Goal: Information Seeking & Learning: Learn about a topic

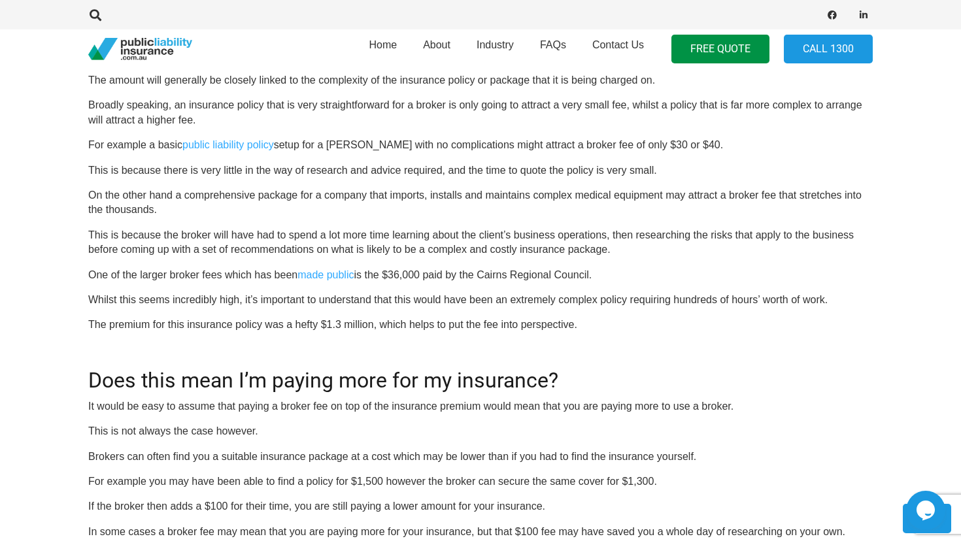
scroll to position [601, 0]
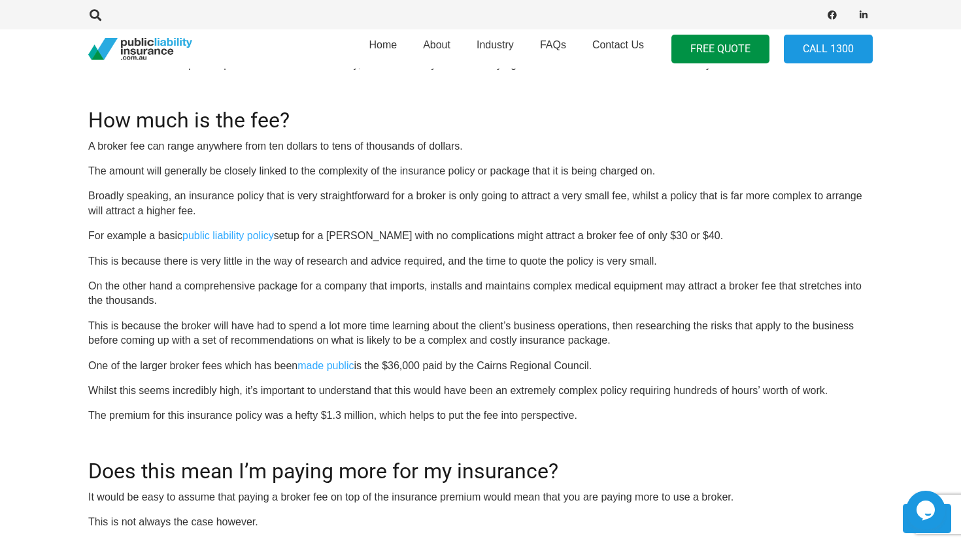
click at [376, 237] on p "For example a basic public liability policy setup for a [PERSON_NAME] with no c…" at bounding box center [480, 236] width 784 height 14
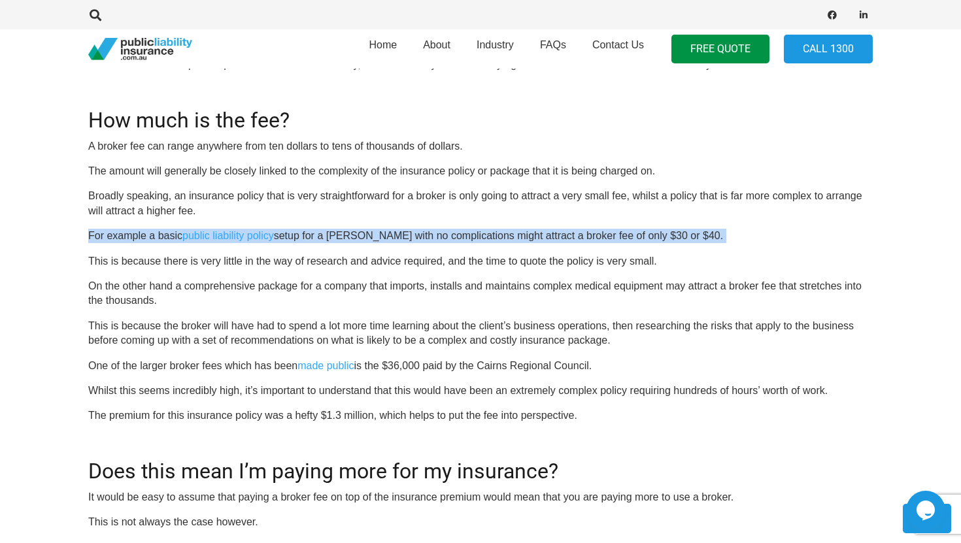
click at [376, 237] on p "For example a basic public liability policy setup for a [PERSON_NAME] with no c…" at bounding box center [480, 236] width 784 height 14
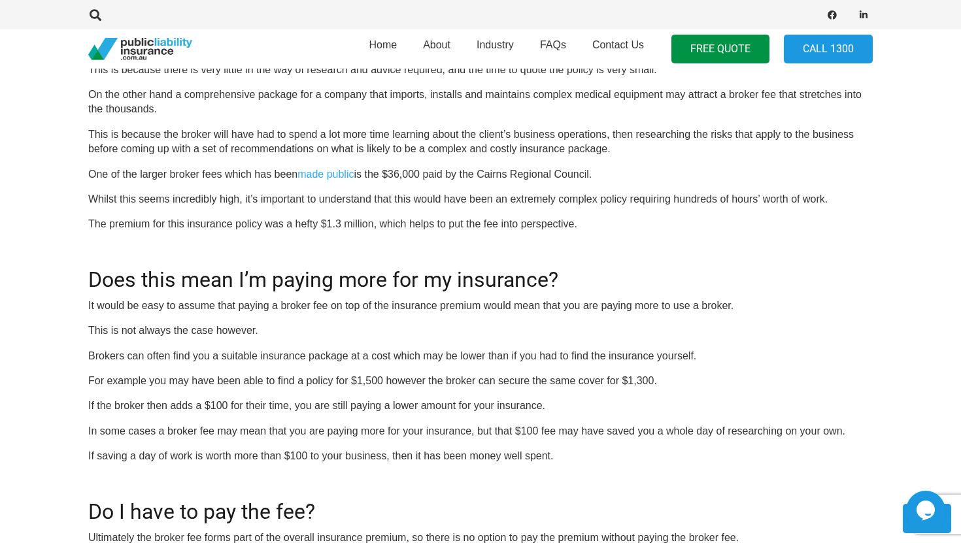
scroll to position [805, 0]
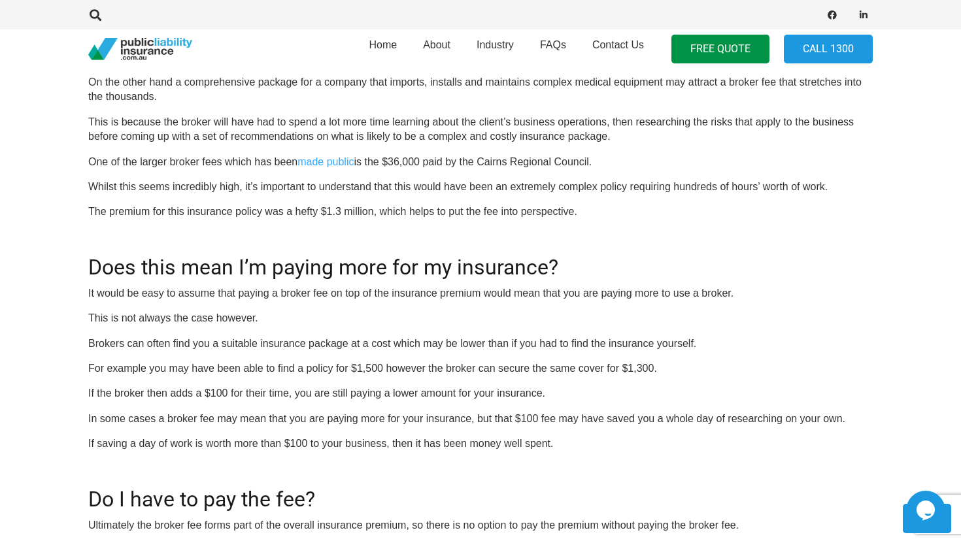
click at [184, 391] on p "If the broker then adds a $100 for their time, you are still paying a lower amo…" at bounding box center [480, 393] width 784 height 14
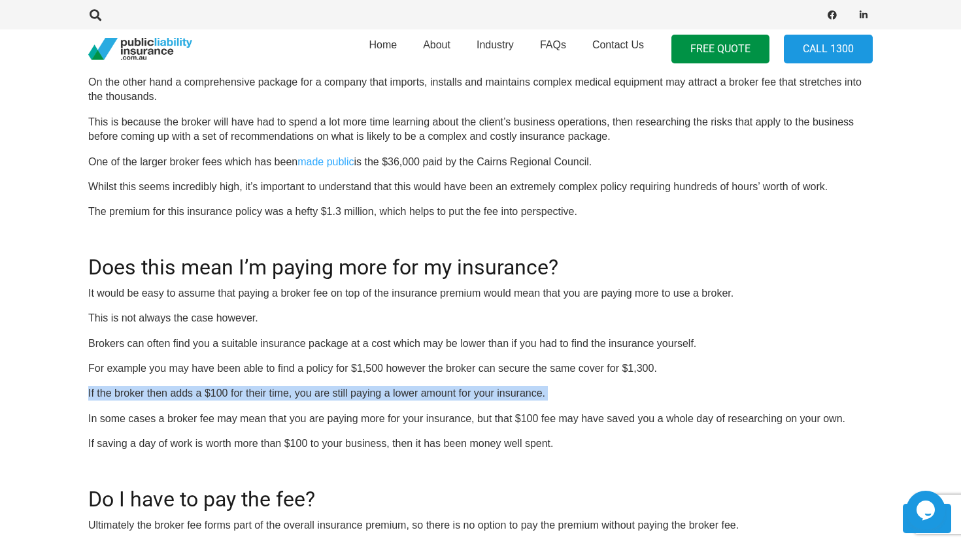
click at [184, 391] on p "If the broker then adds a $100 for their time, you are still paying a lower amo…" at bounding box center [480, 393] width 784 height 14
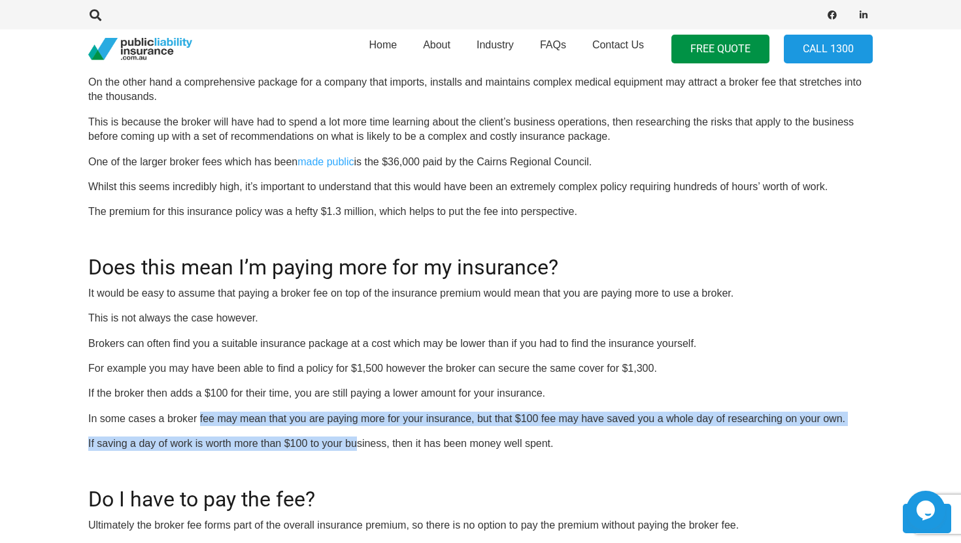
drag, startPoint x: 199, startPoint y: 422, endPoint x: 359, endPoint y: 446, distance: 161.8
click at [359, 446] on div "OR CALL [PHONE_NUMBER] If you’re like most businesses which choose to use a bro…" at bounding box center [480, 376] width 784 height 1427
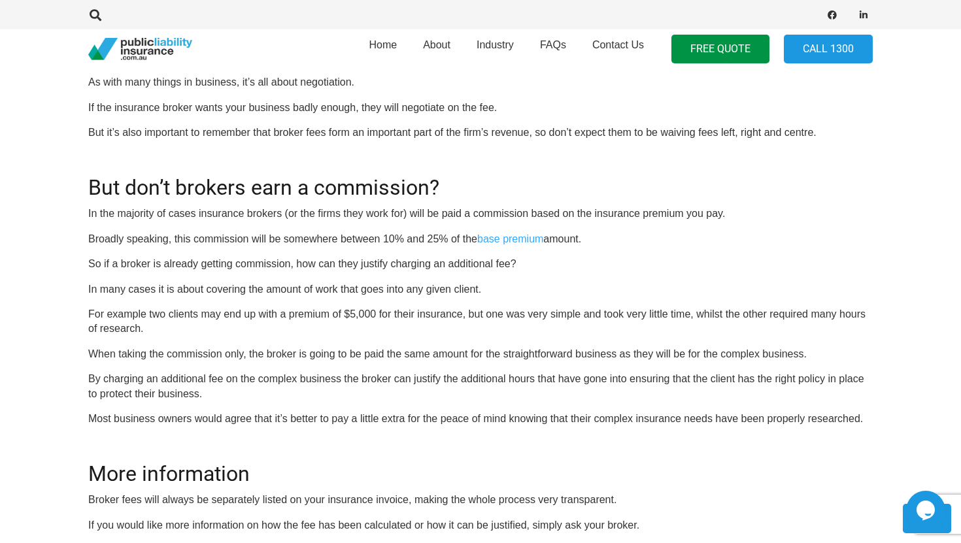
scroll to position [1343, 0]
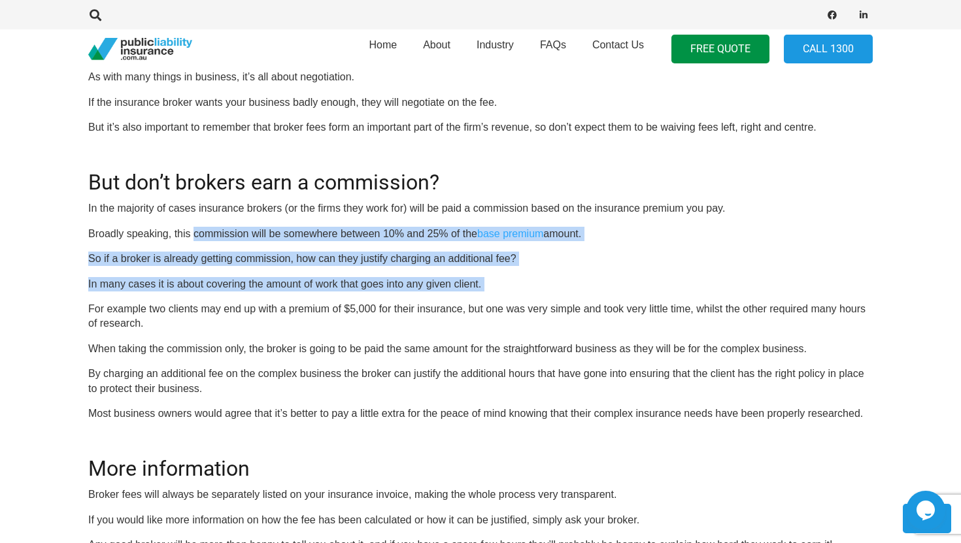
drag, startPoint x: 192, startPoint y: 226, endPoint x: 264, endPoint y: 293, distance: 98.0
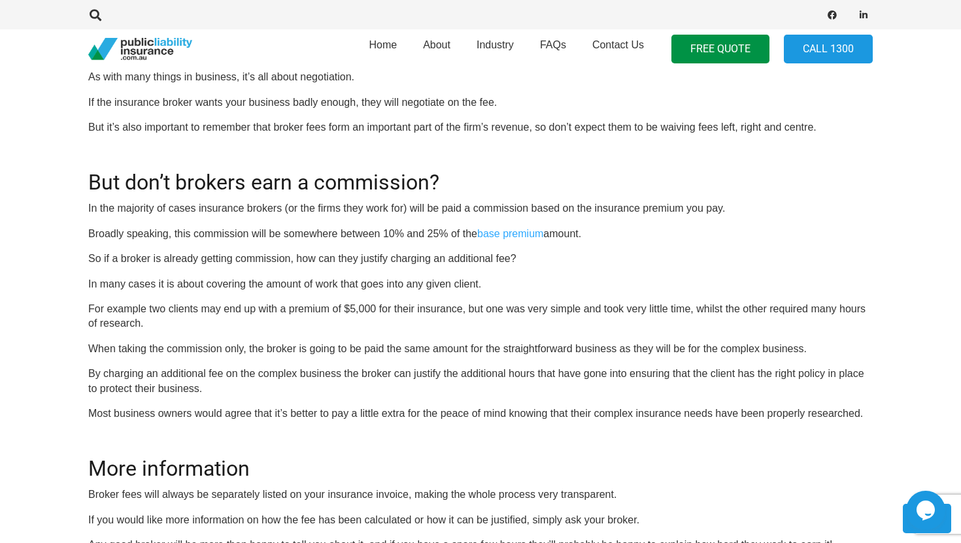
click at [235, 308] on p "For example two clients may end up with a premium of $5,000 for their insurance…" at bounding box center [480, 316] width 784 height 29
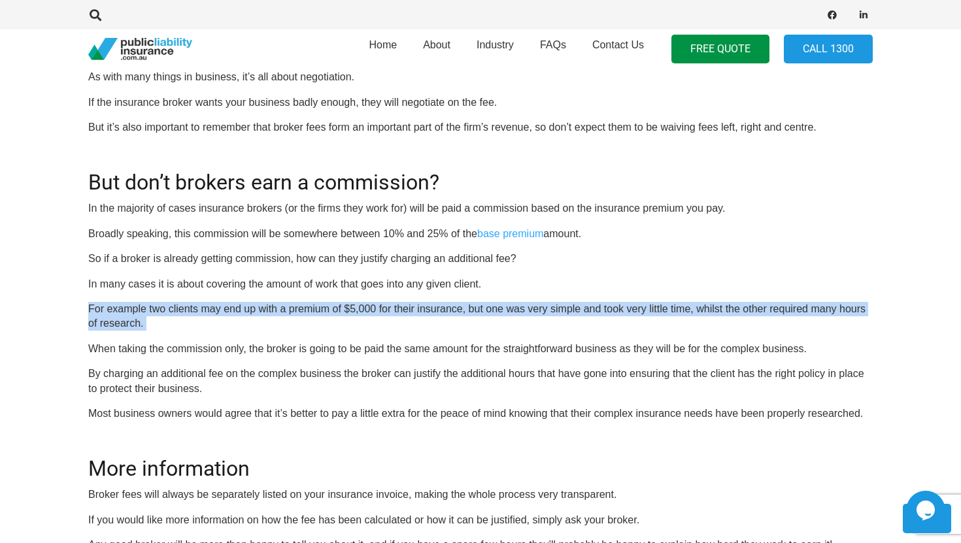
click at [235, 308] on p "For example two clients may end up with a premium of $5,000 for their insurance…" at bounding box center [480, 316] width 784 height 29
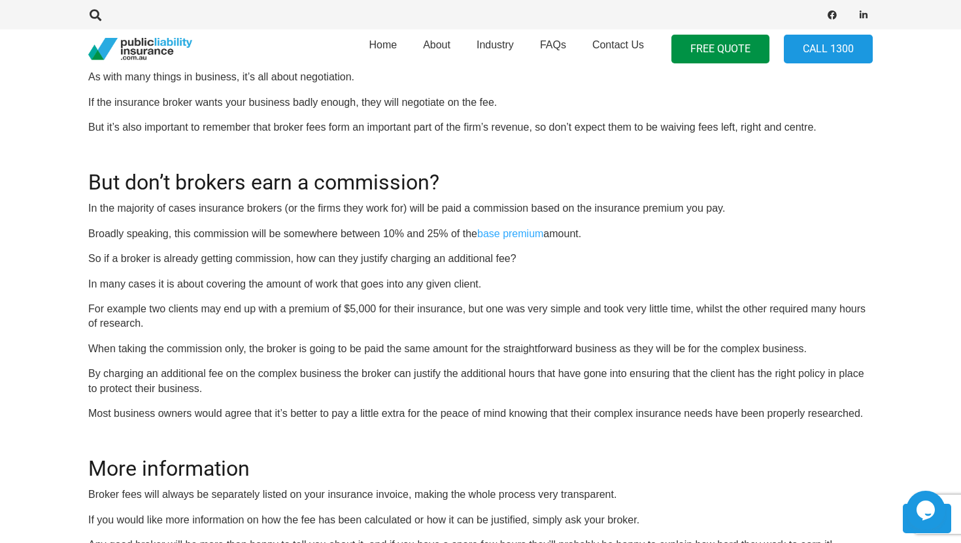
click at [433, 350] on p "When taking the commission only, the broker is going to be paid the same amount…" at bounding box center [480, 349] width 784 height 14
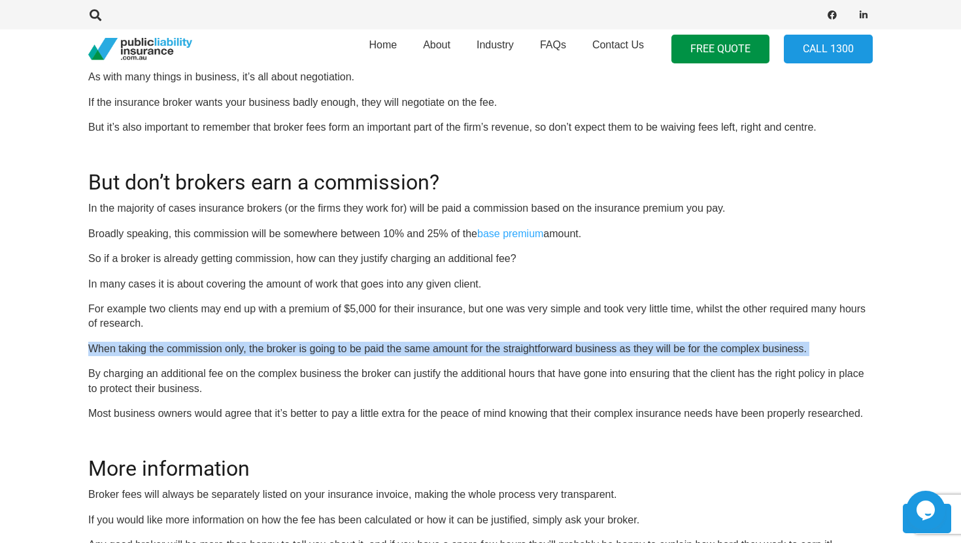
click at [433, 350] on p "When taking the commission only, the broker is going to be paid the same amount…" at bounding box center [480, 349] width 784 height 14
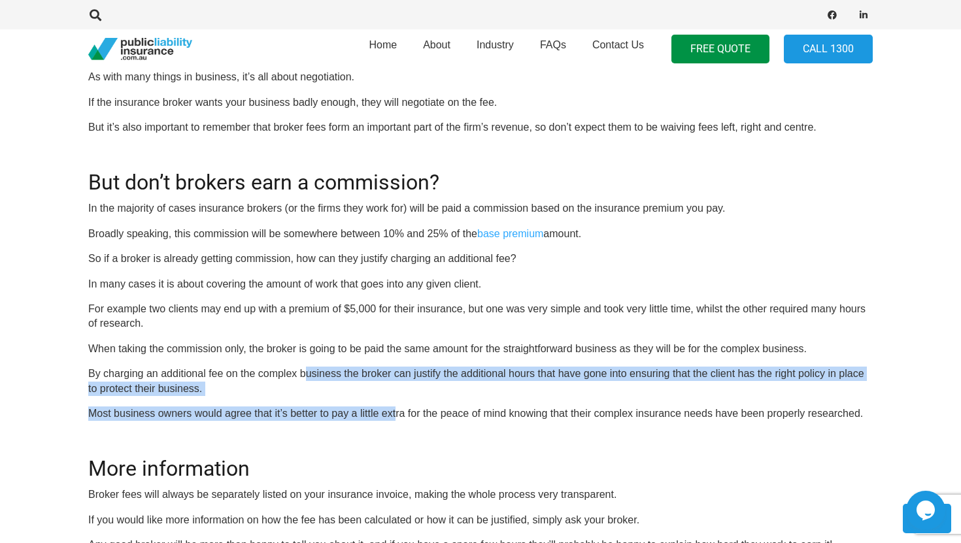
drag, startPoint x: 308, startPoint y: 379, endPoint x: 395, endPoint y: 412, distance: 93.7
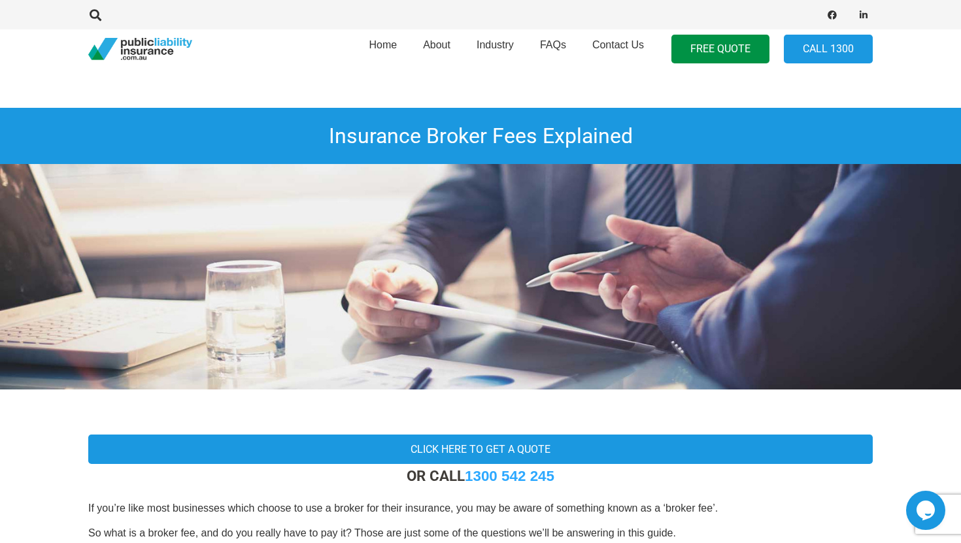
scroll to position [0, 0]
